Goal: Find specific page/section

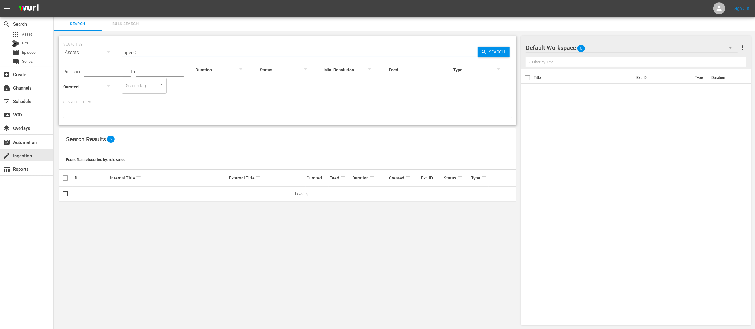
type input "ppve02"
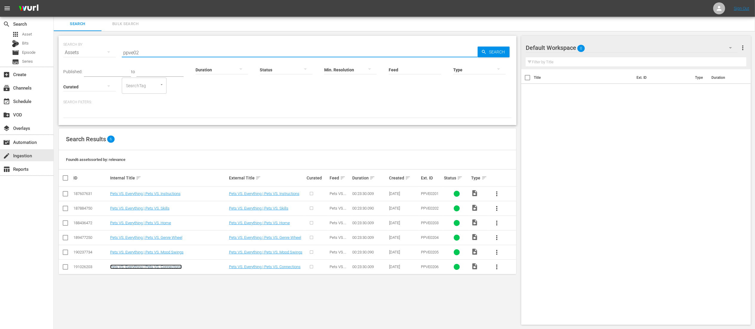
click at [161, 267] on link "Pets VS. Everything | Pets VS. Connections" at bounding box center [146, 266] width 72 height 4
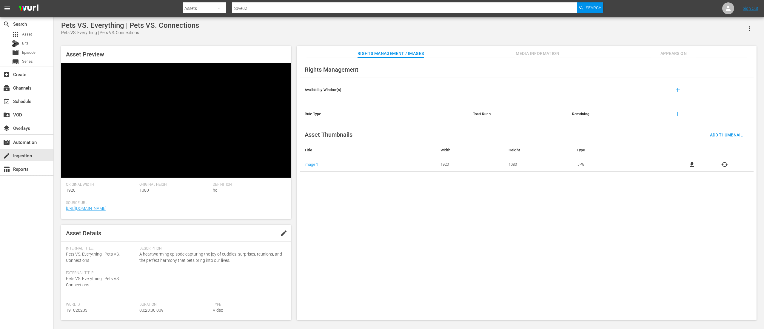
click at [522, 54] on span "Media Information" at bounding box center [537, 53] width 45 height 7
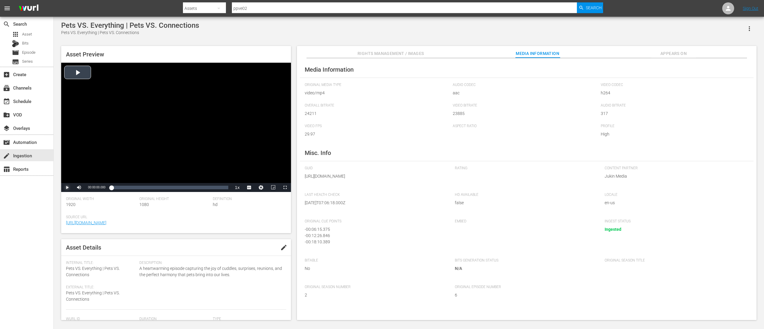
click at [67, 187] on span "Video Player" at bounding box center [67, 187] width 0 height 0
click at [223, 189] on div "Loaded : 0.42% 00:22:32.457 00:00:03.882" at bounding box center [169, 187] width 117 height 6
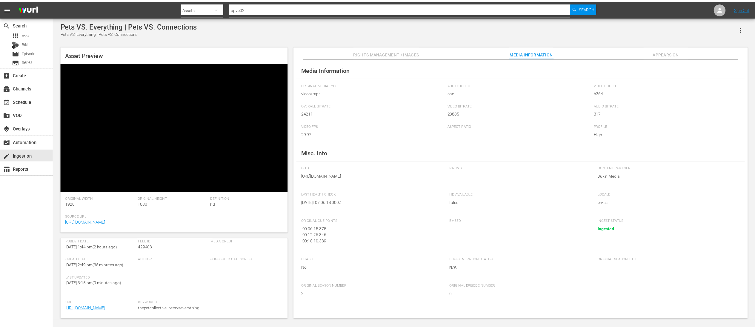
scroll to position [126, 0]
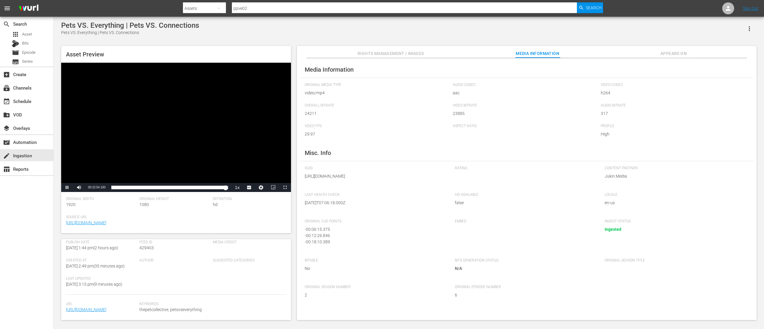
click at [278, 6] on input "ppve02" at bounding box center [404, 8] width 345 height 14
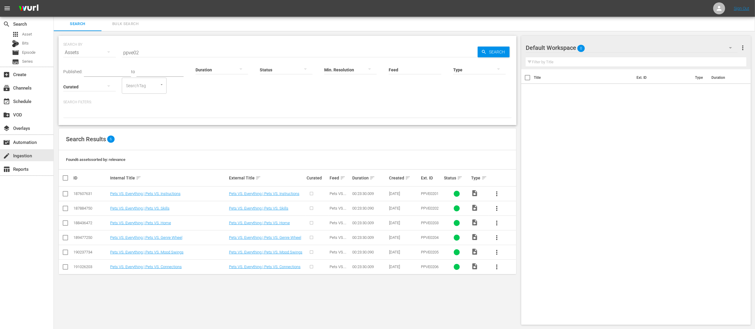
click at [147, 54] on input "ppve02" at bounding box center [300, 52] width 356 height 14
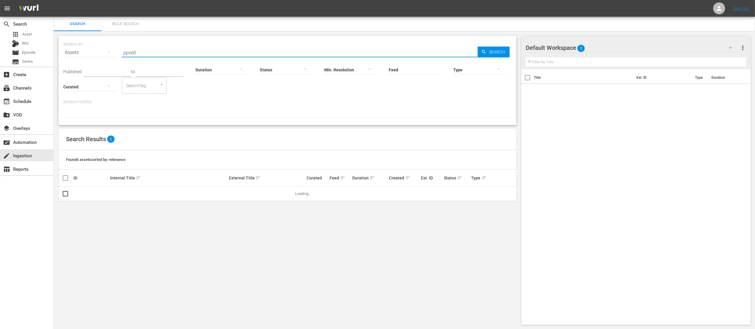
type input "ppve02"
